Goal: Find specific page/section: Find specific page/section

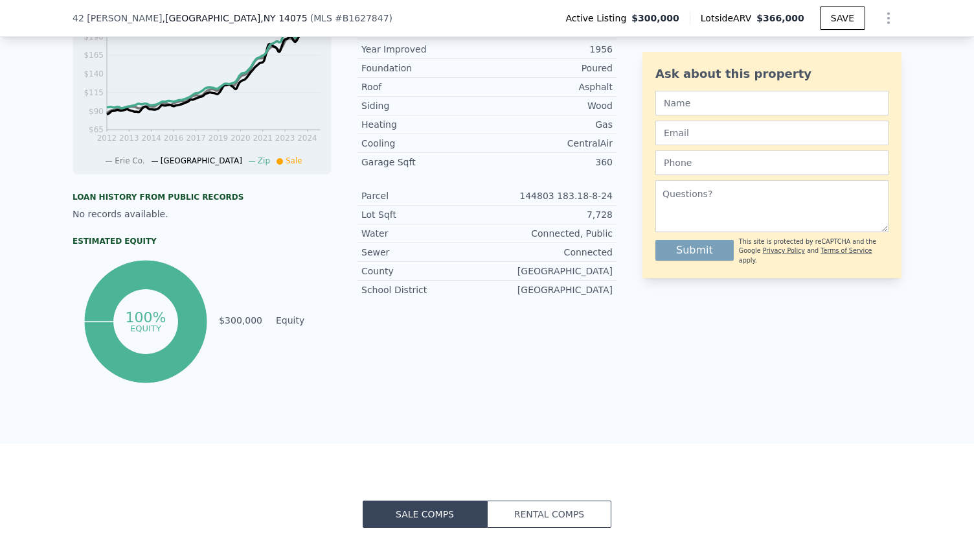
scroll to position [867, 0]
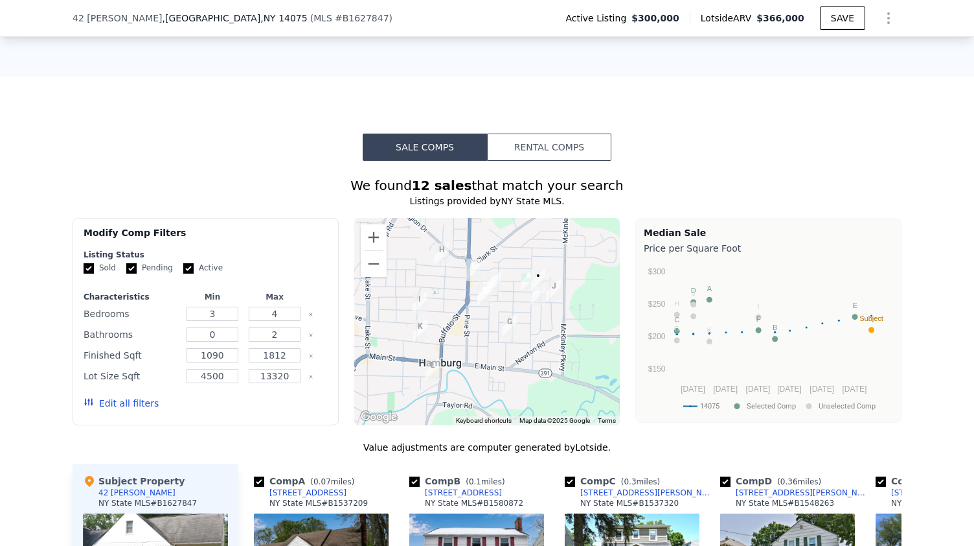
click at [465, 277] on img "18 Beverly Pl" at bounding box center [473, 269] width 25 height 32
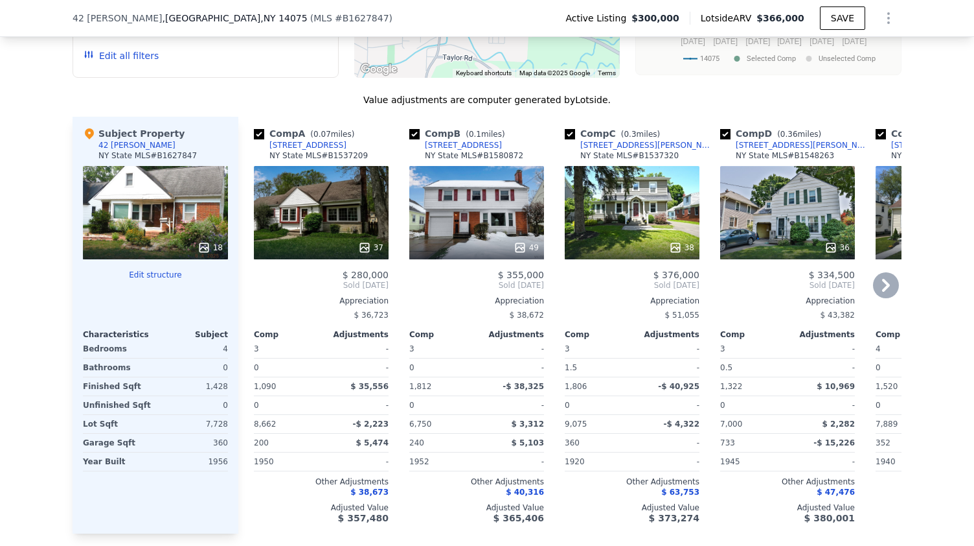
scroll to position [1225, 0]
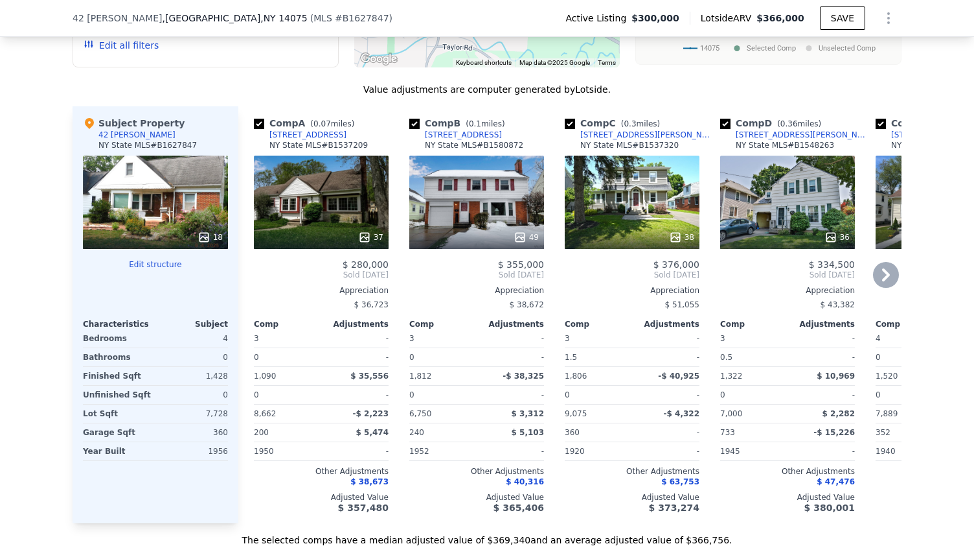
click at [877, 280] on icon at bounding box center [886, 275] width 26 height 26
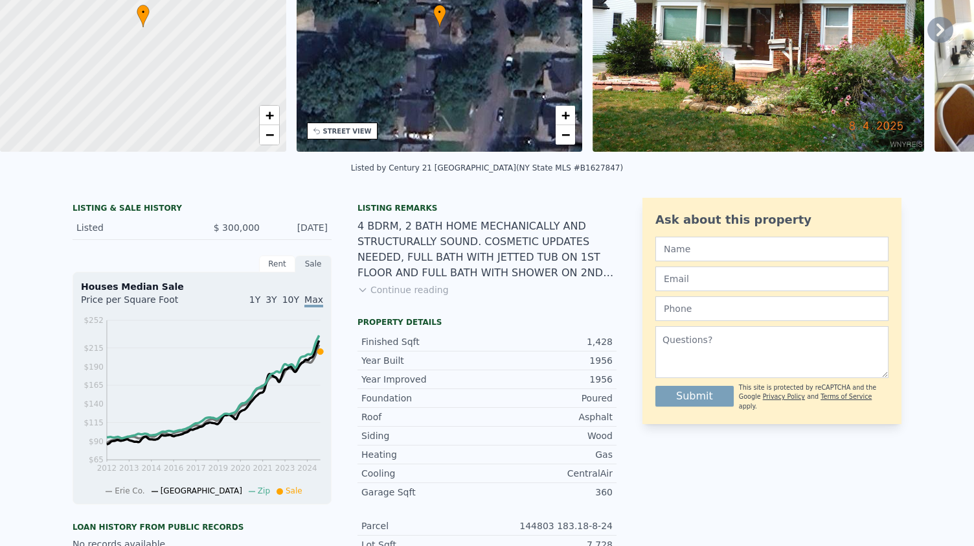
scroll to position [5, 0]
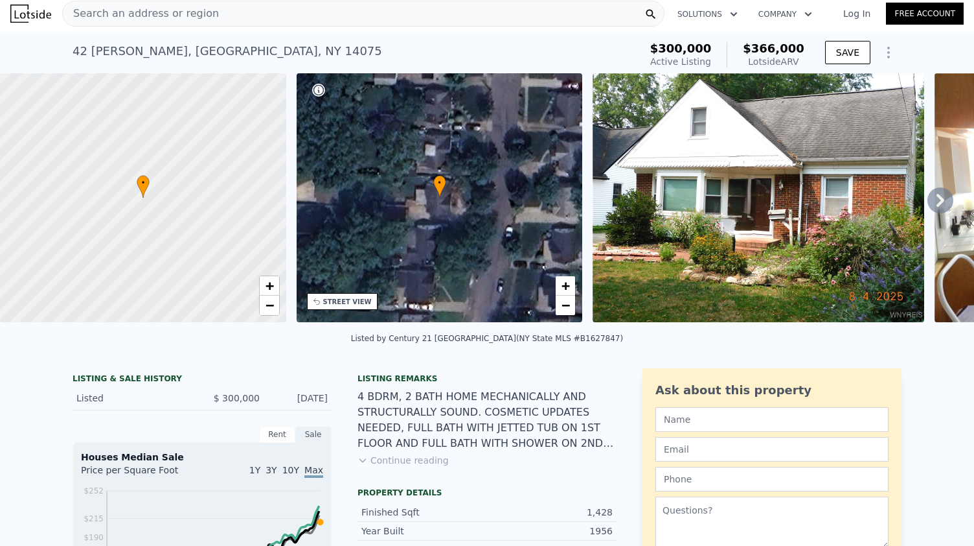
click at [705, 181] on img at bounding box center [759, 197] width 332 height 249
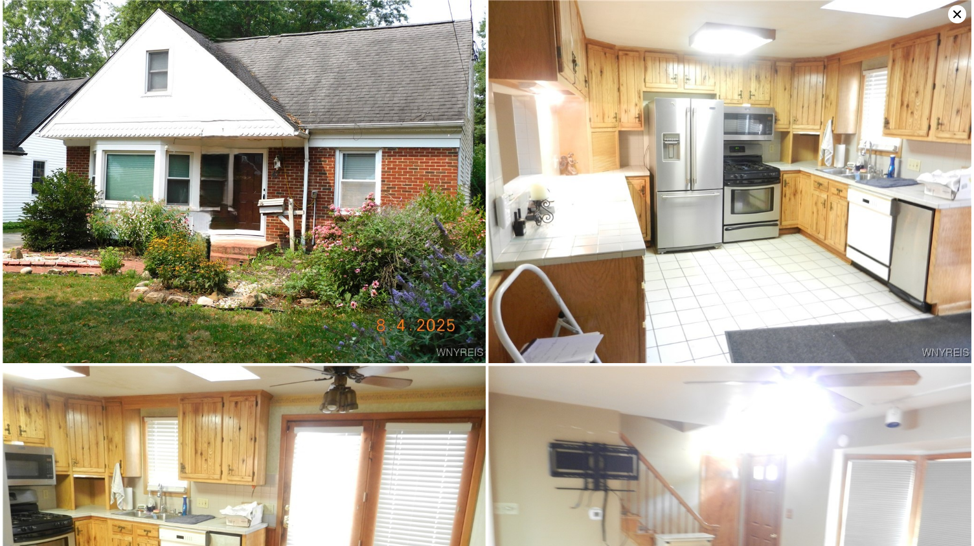
click at [304, 183] on img at bounding box center [244, 181] width 483 height 363
click at [521, 190] on img at bounding box center [730, 181] width 483 height 363
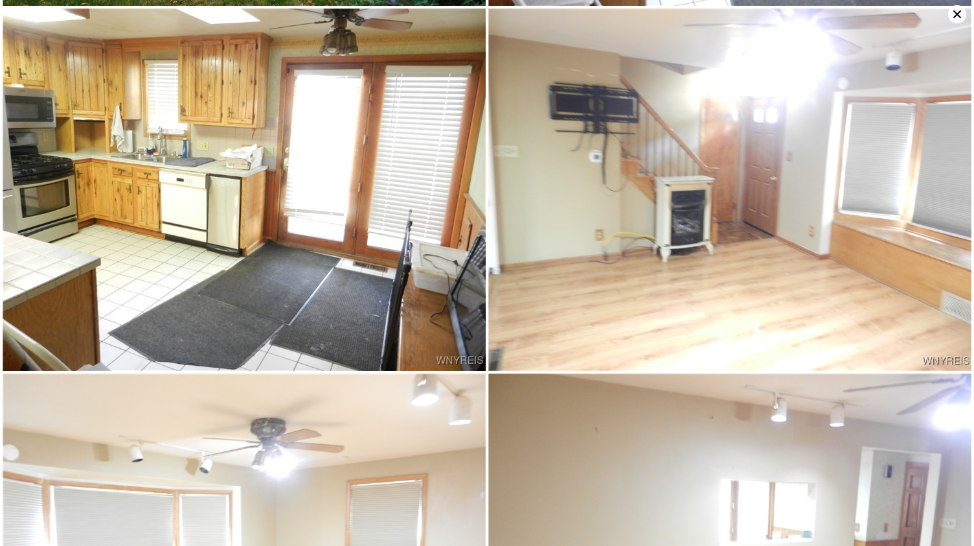
scroll to position [362, 0]
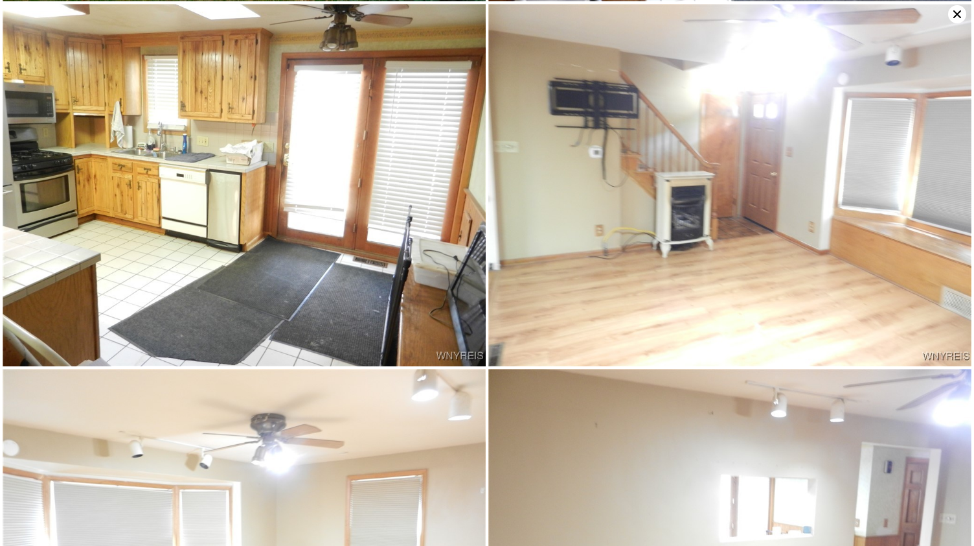
click at [959, 11] on icon at bounding box center [958, 14] width 18 height 18
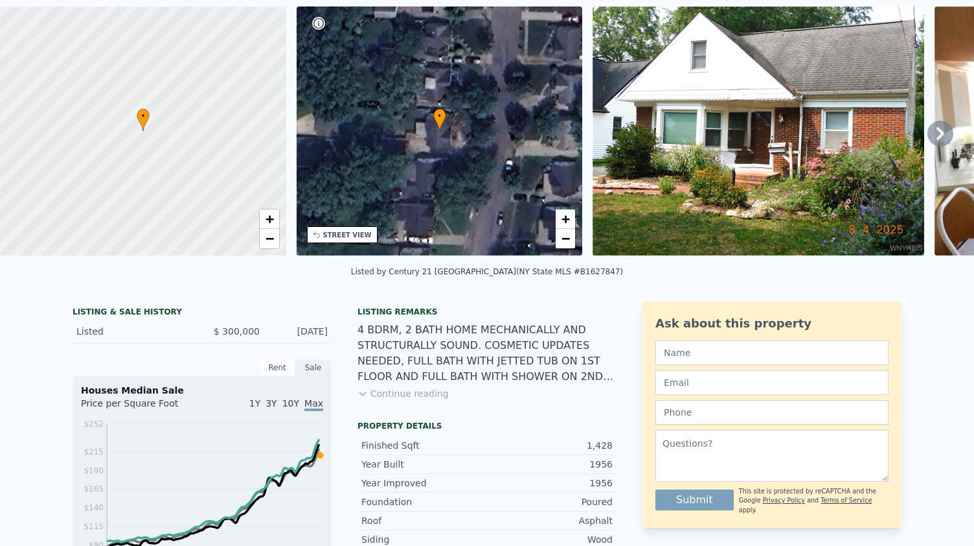
scroll to position [5, 0]
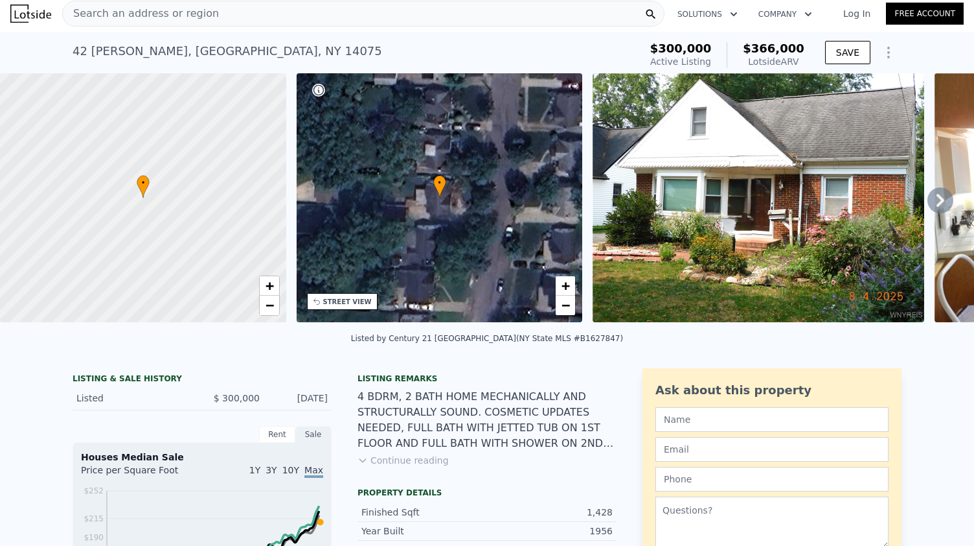
click at [312, 17] on div "Search an address or region" at bounding box center [363, 14] width 603 height 26
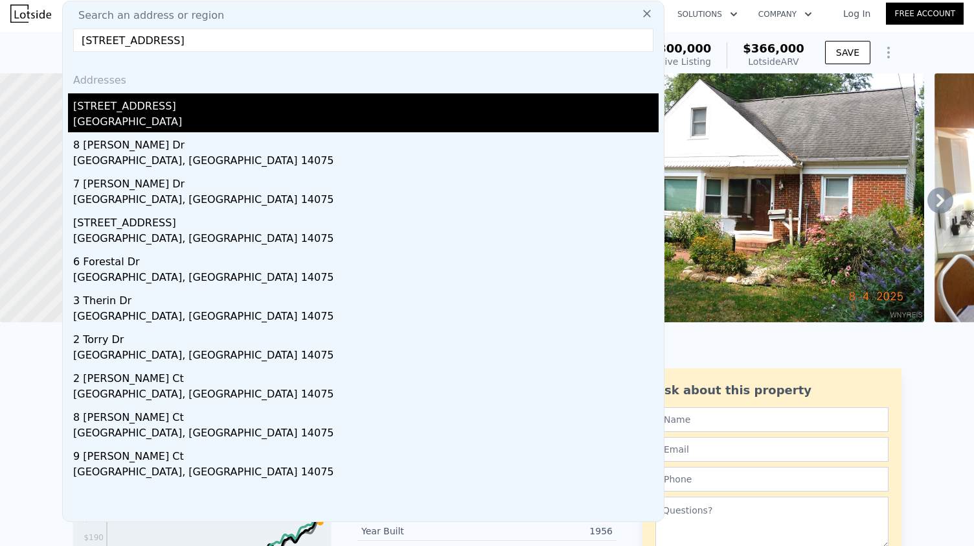
type input "[STREET_ADDRESS]"
click at [218, 120] on div "[GEOGRAPHIC_DATA]" at bounding box center [366, 123] width 586 height 18
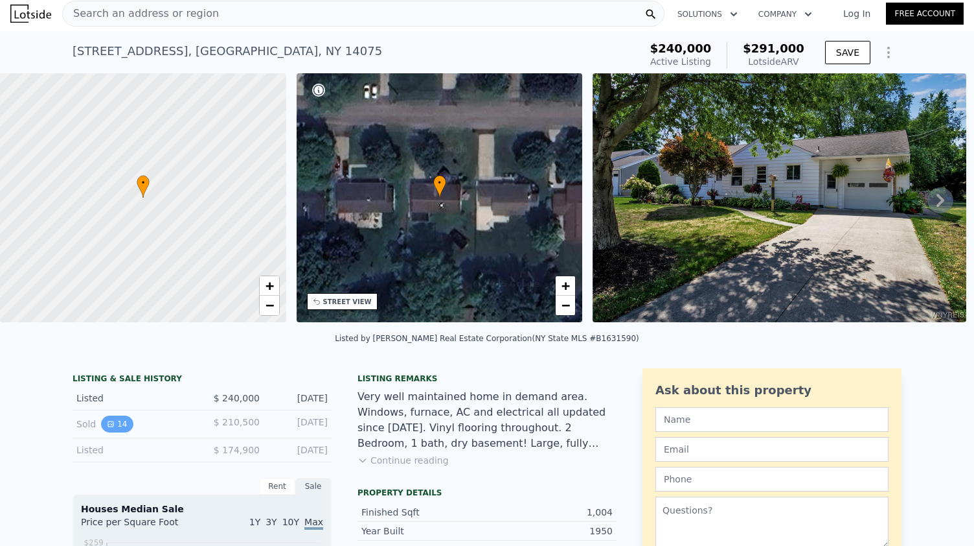
click at [113, 430] on button "14" at bounding box center [117, 423] width 32 height 17
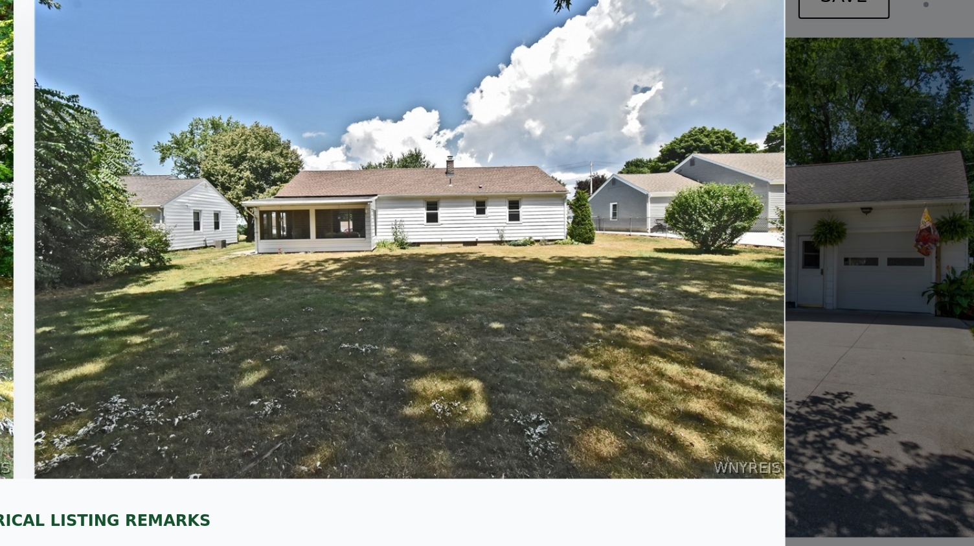
scroll to position [0, 4801]
